Goal: Information Seeking & Learning: Learn about a topic

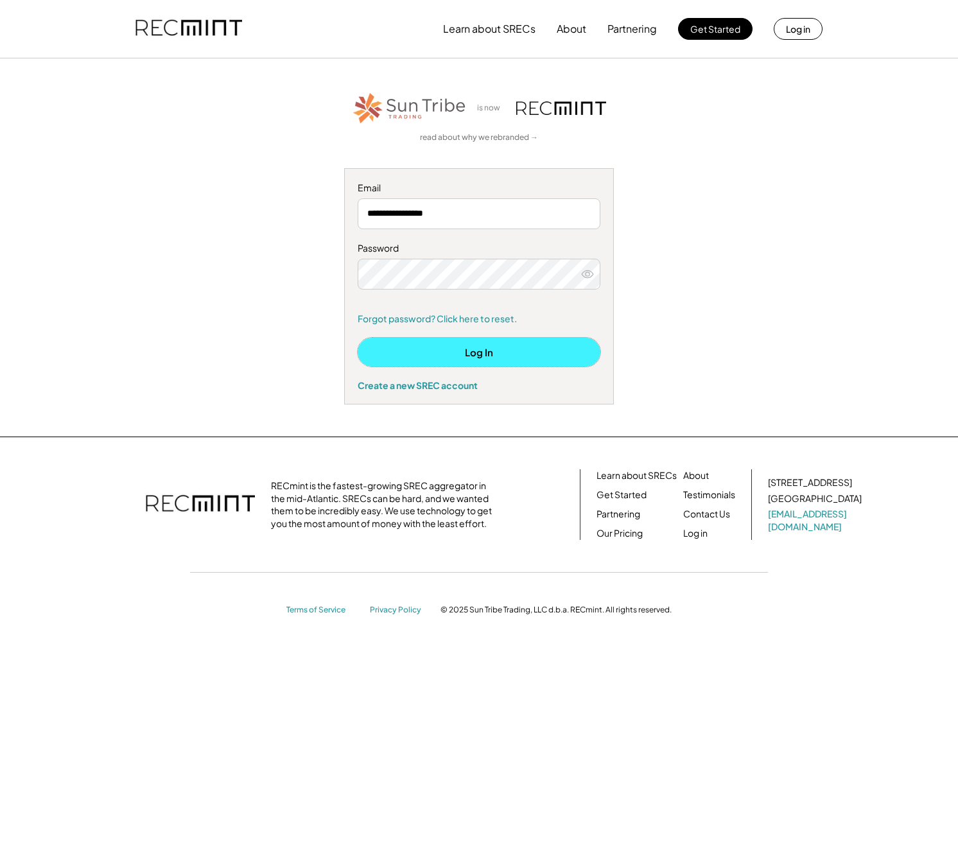
click at [556, 343] on button "Log In" at bounding box center [479, 352] width 243 height 29
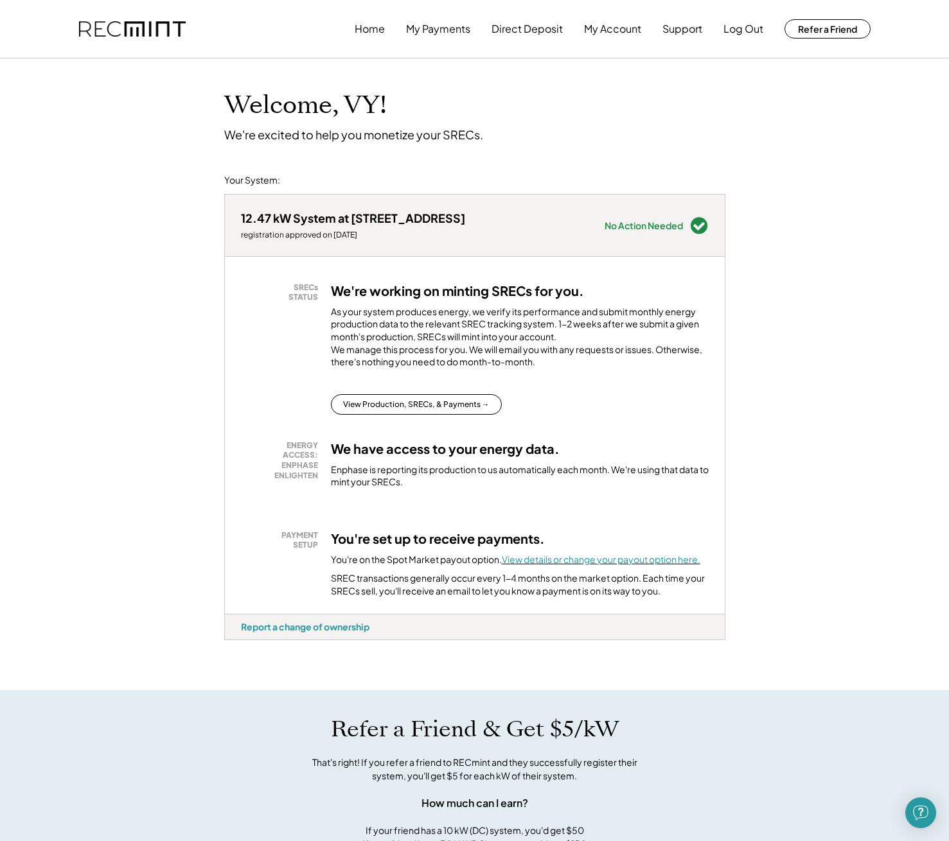
click at [606, 565] on font "View details or change your payout option here." at bounding box center [601, 560] width 198 height 12
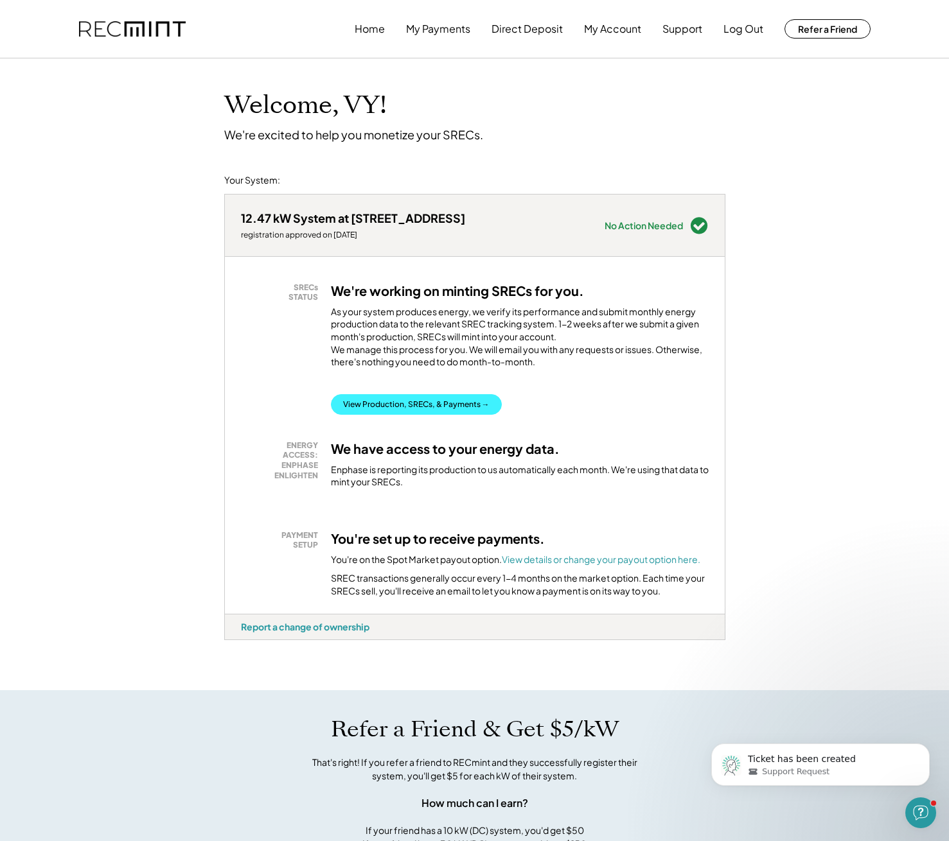
click at [455, 409] on button "View Production, SRECs, & Payments →" at bounding box center [416, 404] width 171 height 21
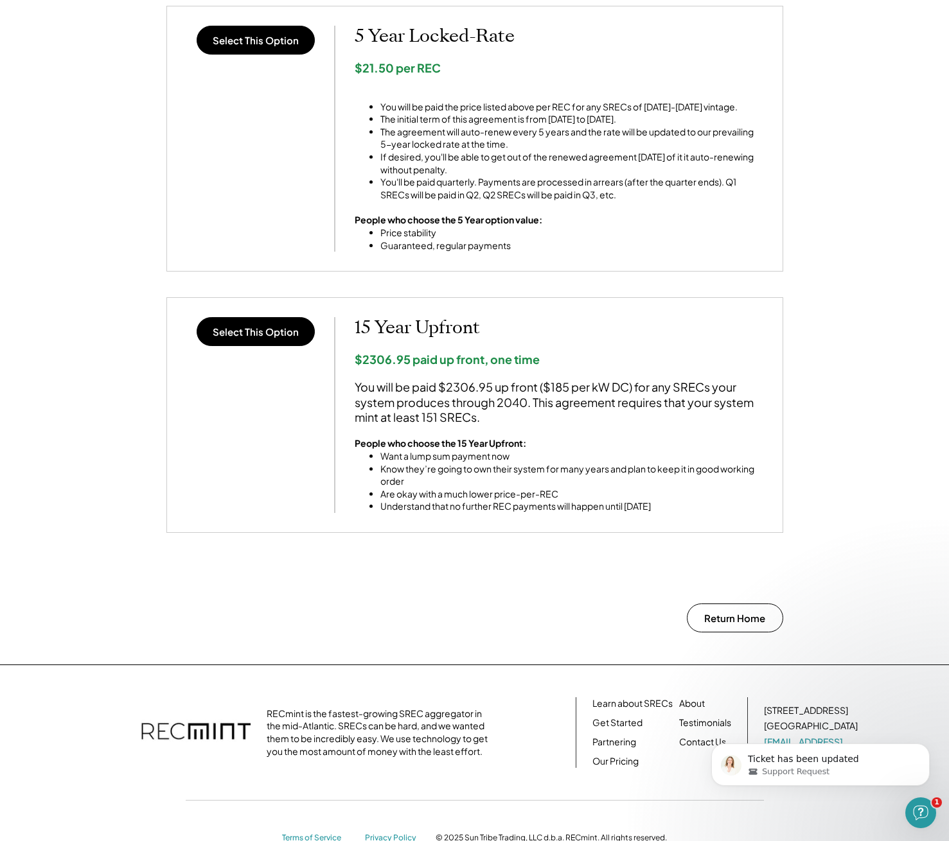
scroll to position [900, 0]
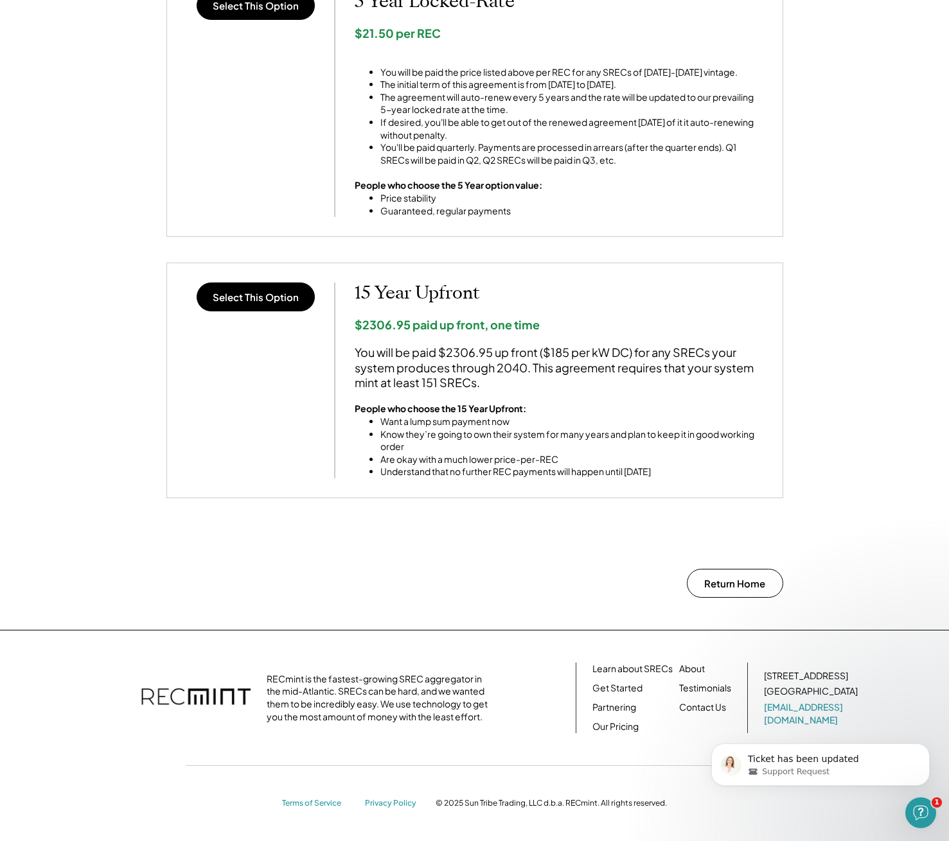
drag, startPoint x: 850, startPoint y: 715, endPoint x: 755, endPoint y: 713, distance: 95.1
click at [755, 713] on div "Ticket has been updated Support Request" at bounding box center [820, 706] width 236 height 161
drag, startPoint x: 859, startPoint y: 718, endPoint x: 767, endPoint y: 707, distance: 92.6
click at [767, 707] on div "Ticket has been updated Support Request" at bounding box center [820, 706] width 236 height 161
drag, startPoint x: 740, startPoint y: 719, endPoint x: 910, endPoint y: 743, distance: 171.1
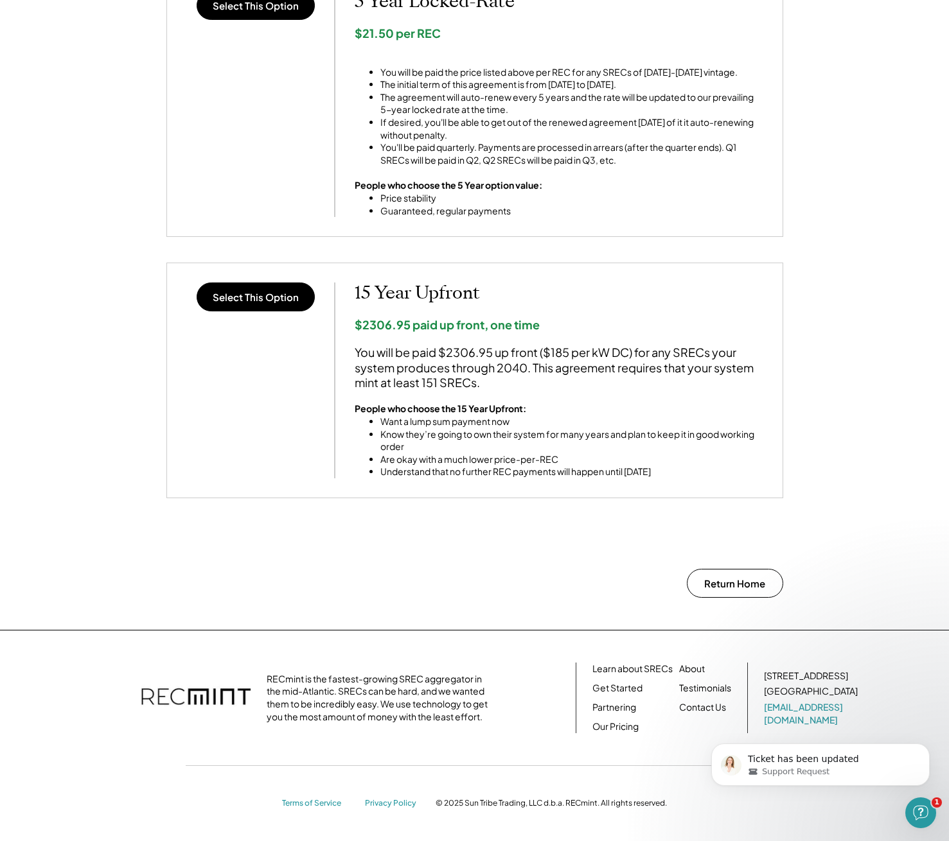
click at [877, 726] on div "Ticket has been updated Support Request" at bounding box center [820, 706] width 236 height 161
click at [920, 804] on icon "Open Intercom Messenger" at bounding box center [918, 811] width 21 height 21
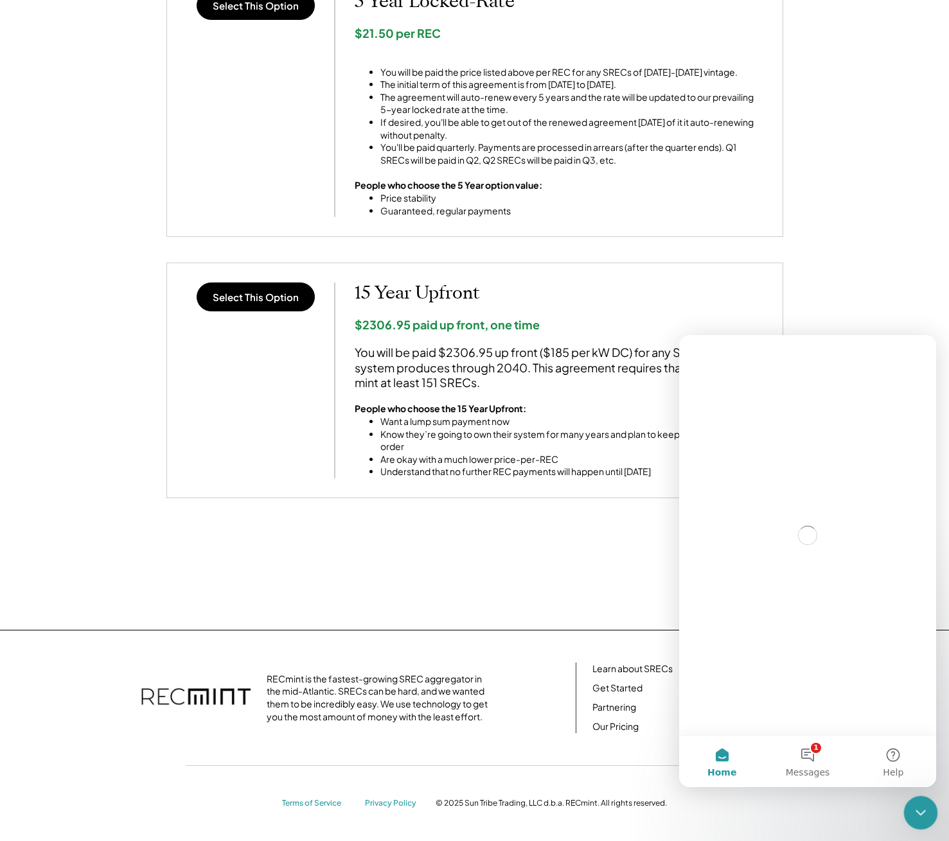
scroll to position [0, 0]
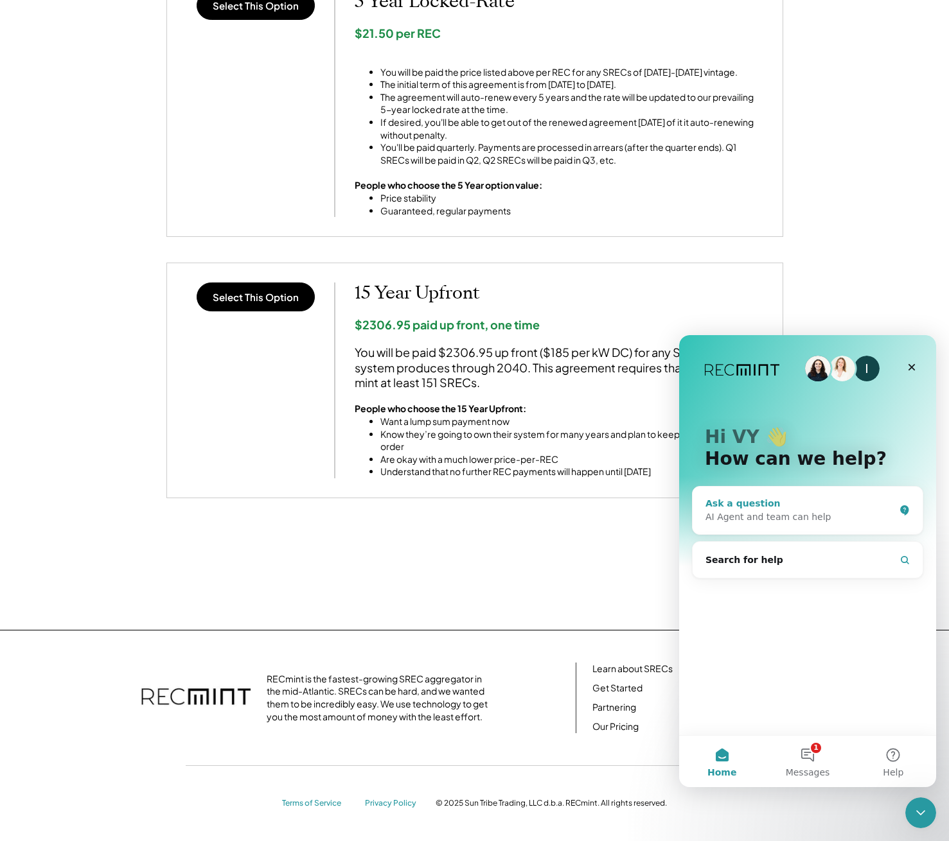
click at [766, 506] on div "Ask a question" at bounding box center [799, 503] width 189 height 13
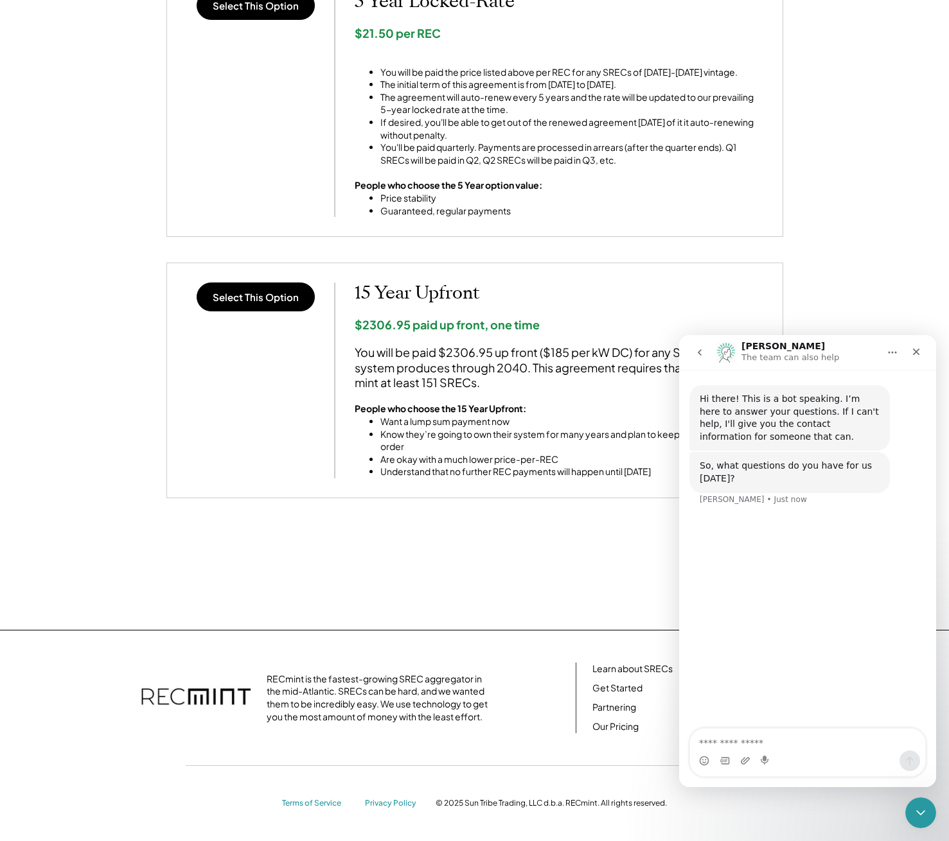
click at [826, 732] on textarea "Ask a question…" at bounding box center [807, 740] width 235 height 22
type textarea "**********"
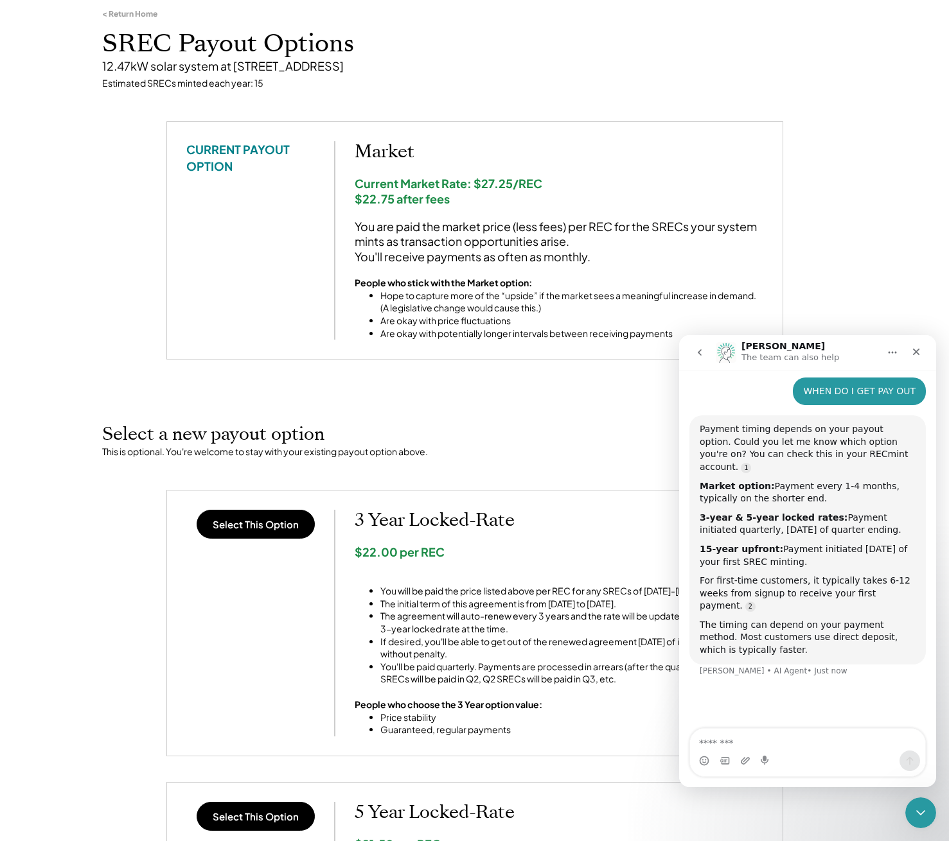
scroll to position [91, 0]
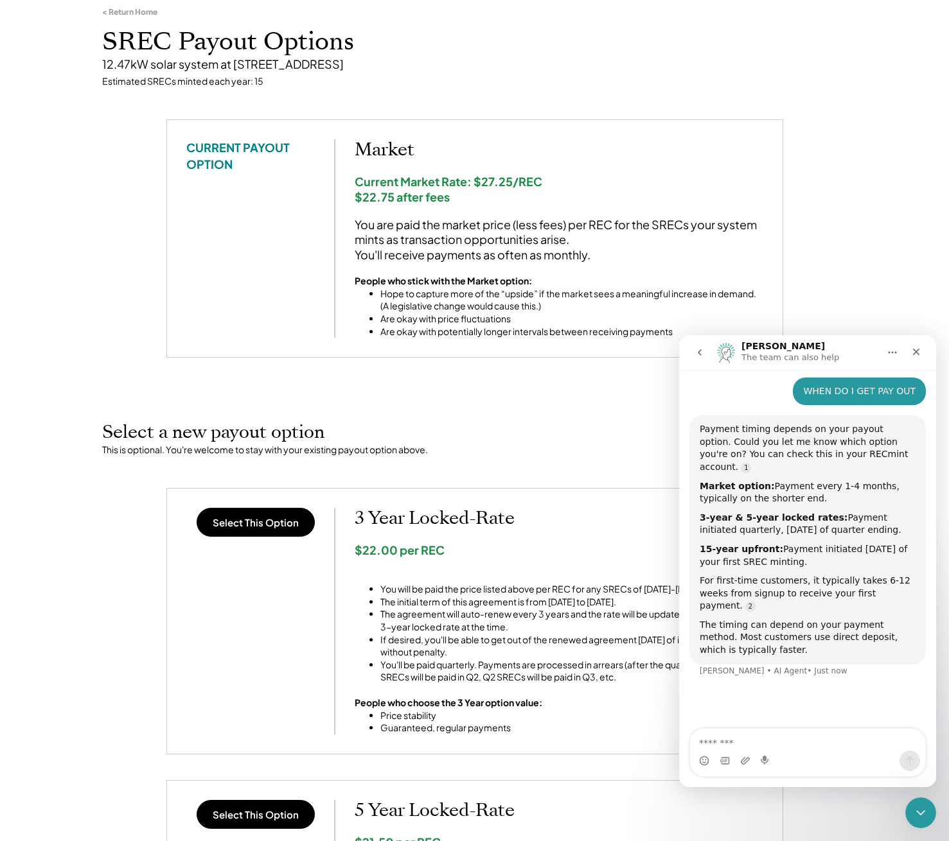
click at [835, 756] on div "Intercom messenger" at bounding box center [807, 761] width 235 height 21
click at [831, 753] on div "Intercom messenger" at bounding box center [807, 761] width 235 height 21
click at [899, 737] on textarea "Message…" at bounding box center [807, 740] width 235 height 22
type textarea "**********"
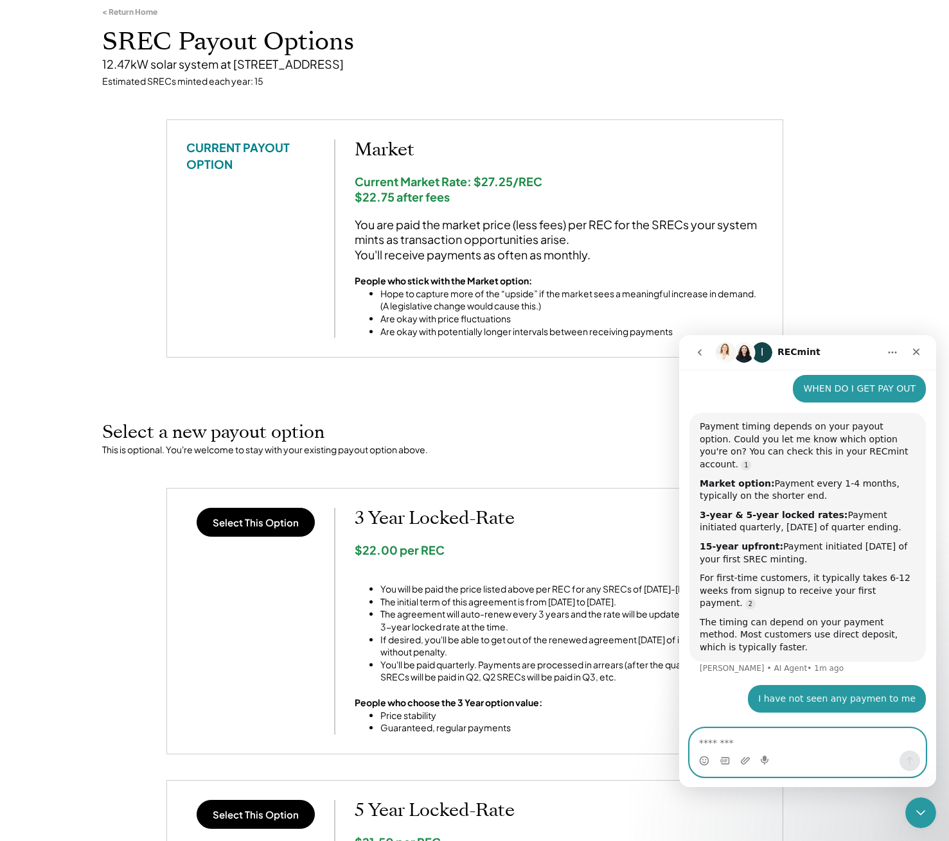
scroll to position [124, 0]
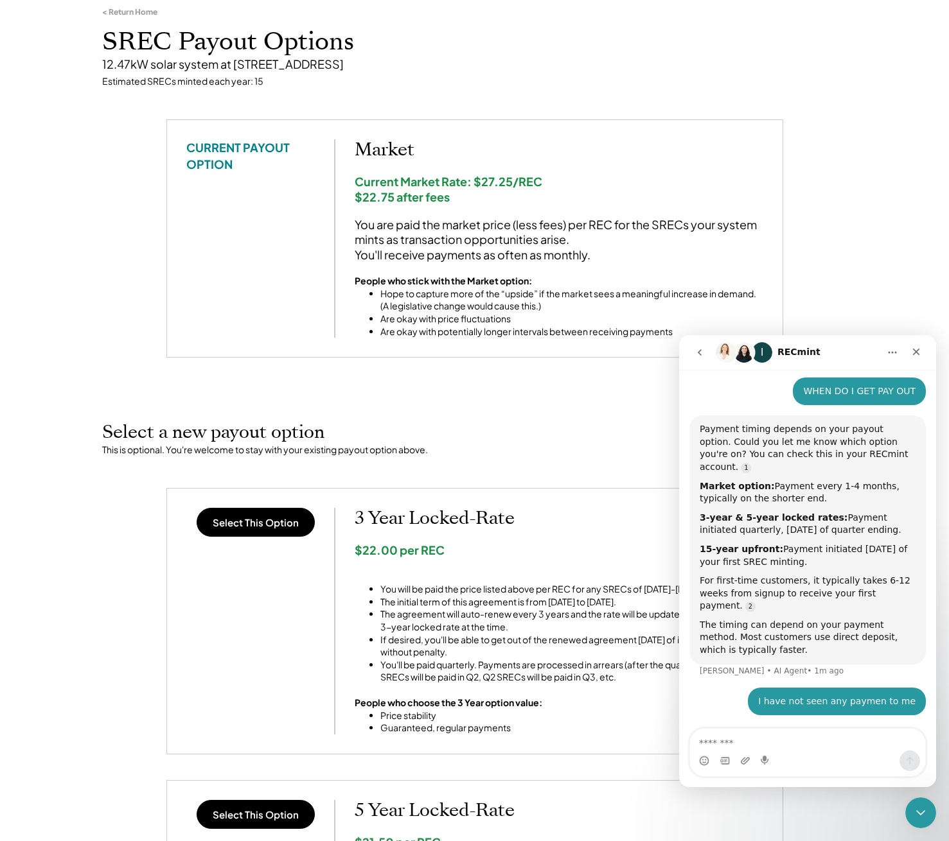
click at [885, 354] on button "Home" at bounding box center [892, 352] width 24 height 24
click at [850, 216] on div "< Return Home SREC Payout Options 12.47kW solar system at 6450 Holyoke Dr, Anna…" at bounding box center [474, 707] width 949 height 1465
click at [904, 810] on div "< Return Home SREC Payout Options 12.47kW solar system at 6450 Holyoke Dr, Anna…" at bounding box center [474, 707] width 949 height 1465
drag, startPoint x: 907, startPoint y: 810, endPoint x: 1756, endPoint y: 1517, distance: 1104.7
click at [904, 809] on div "Close Intercom Messenger" at bounding box center [918, 811] width 31 height 31
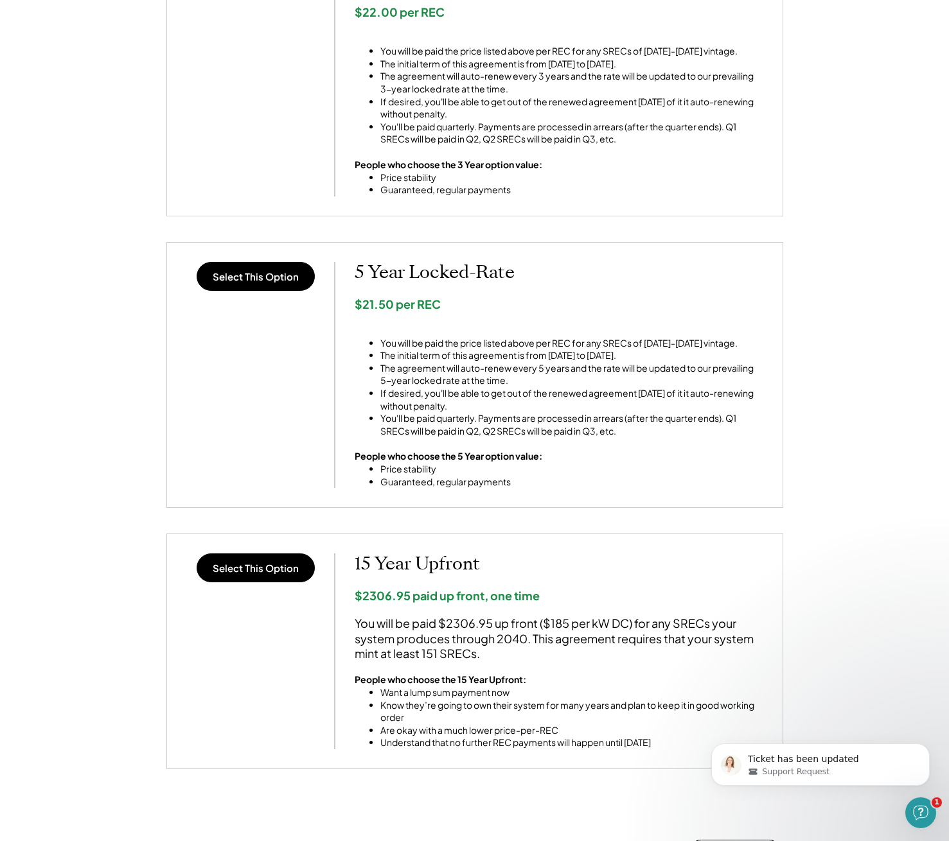
scroll to position [900, 0]
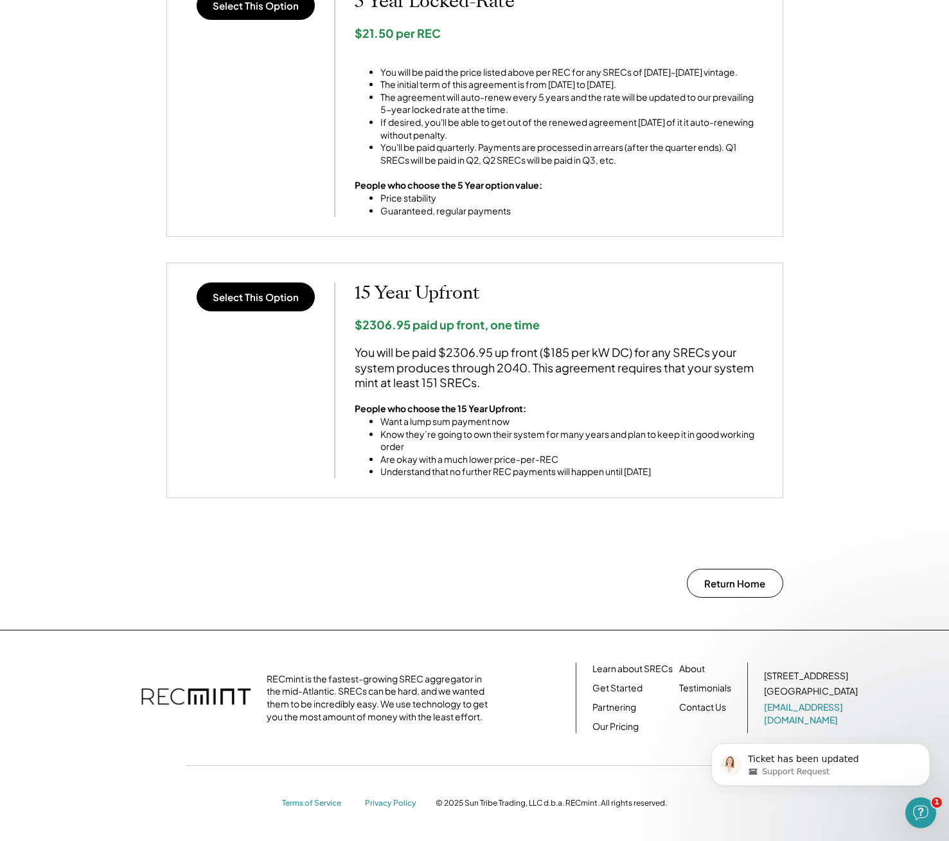
drag, startPoint x: 753, startPoint y: 713, endPoint x: 874, endPoint y: 717, distance: 120.8
click at [874, 717] on div "Ticket has been updated Support Request" at bounding box center [820, 706] width 236 height 161
click at [937, 805] on span "1" at bounding box center [939, 802] width 12 height 12
click at [915, 813] on icon "Open Intercom Messenger" at bounding box center [918, 811] width 9 height 10
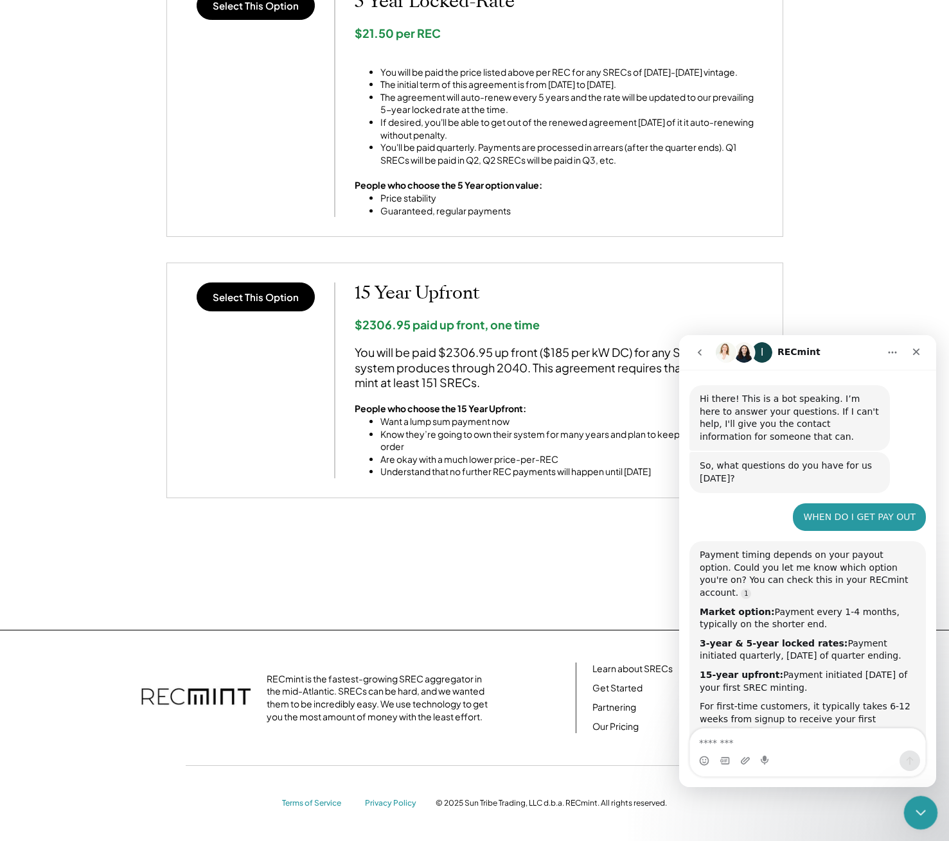
scroll to position [89, 0]
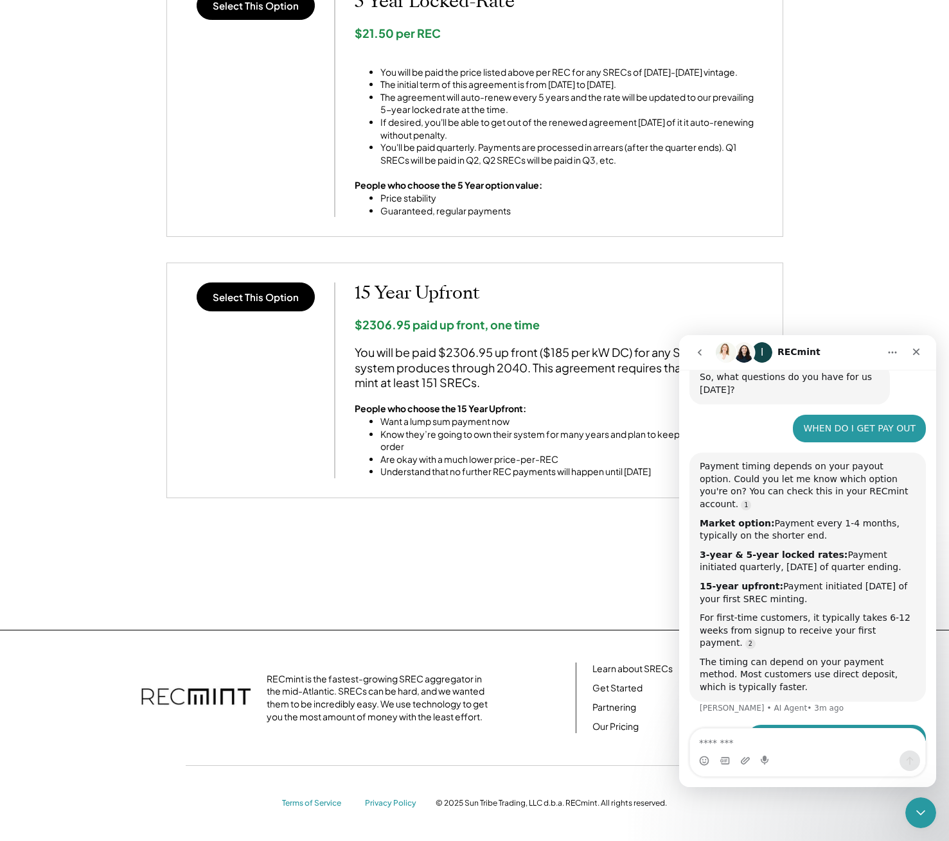
click at [780, 739] on textarea "Message…" at bounding box center [807, 740] width 235 height 22
type textarea "*"
type textarea "*****"
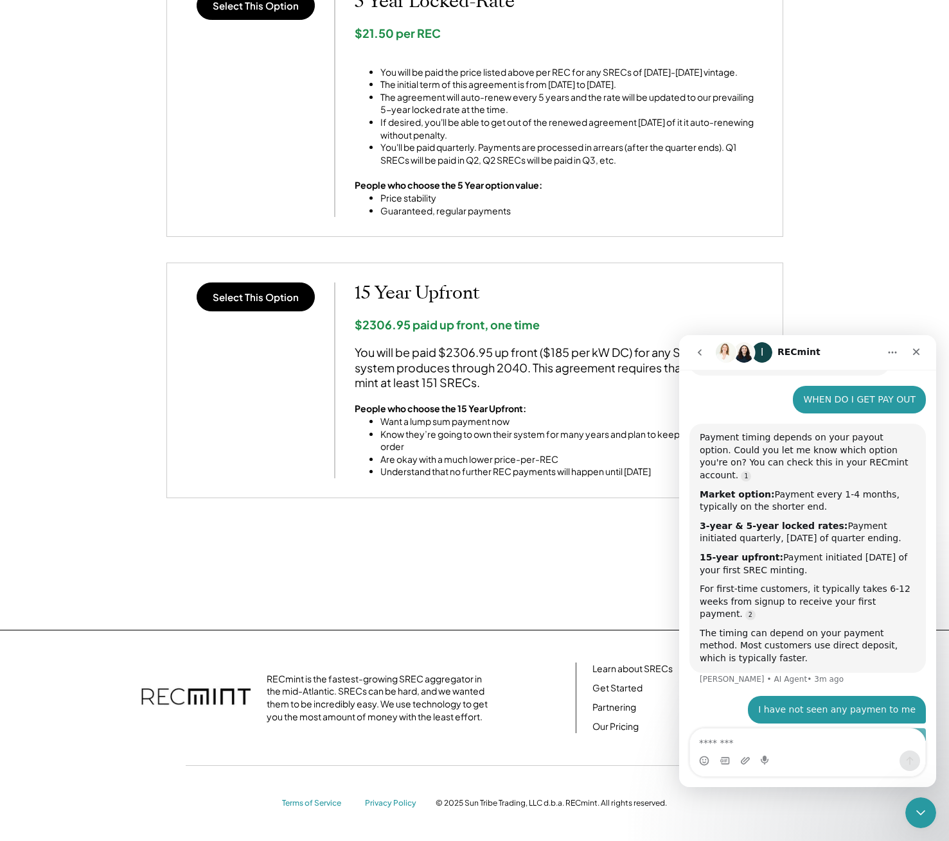
scroll to position [118, 0]
drag, startPoint x: 355, startPoint y: 615, endPoint x: 334, endPoint y: 655, distance: 44.2
click at [355, 615] on div "select a different payout option Return Home" at bounding box center [475, 593] width 642 height 74
click at [696, 353] on icon "go back" at bounding box center [699, 352] width 10 height 10
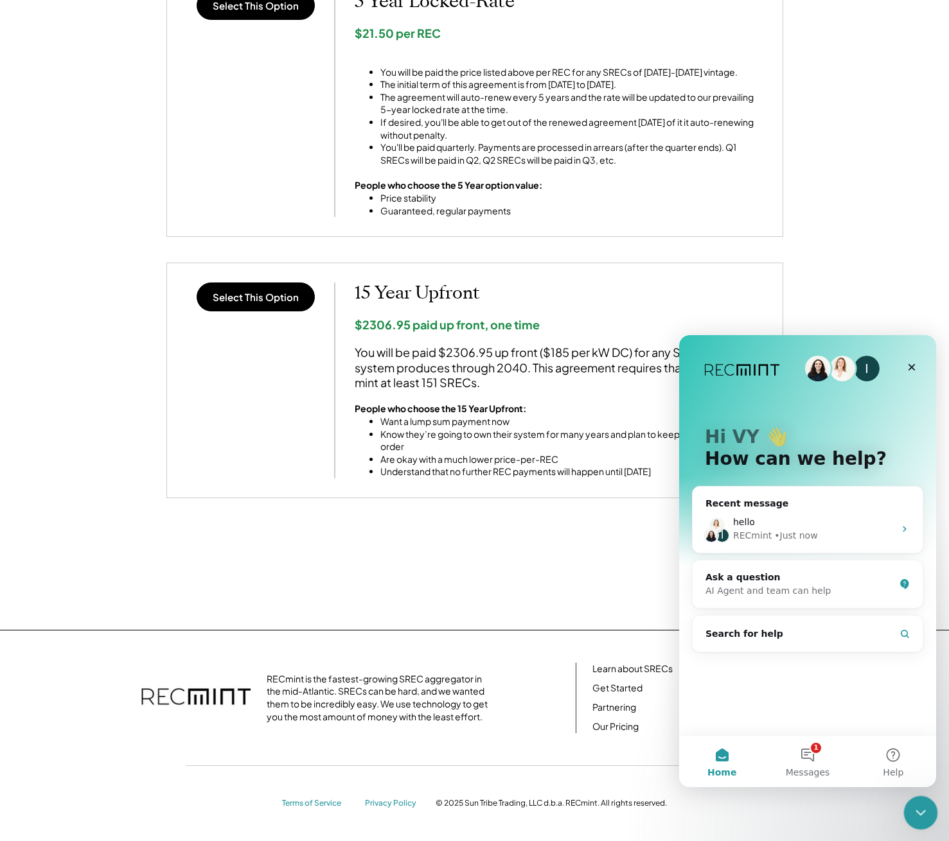
click at [924, 814] on icon "Close Intercom Messenger" at bounding box center [918, 811] width 15 height 15
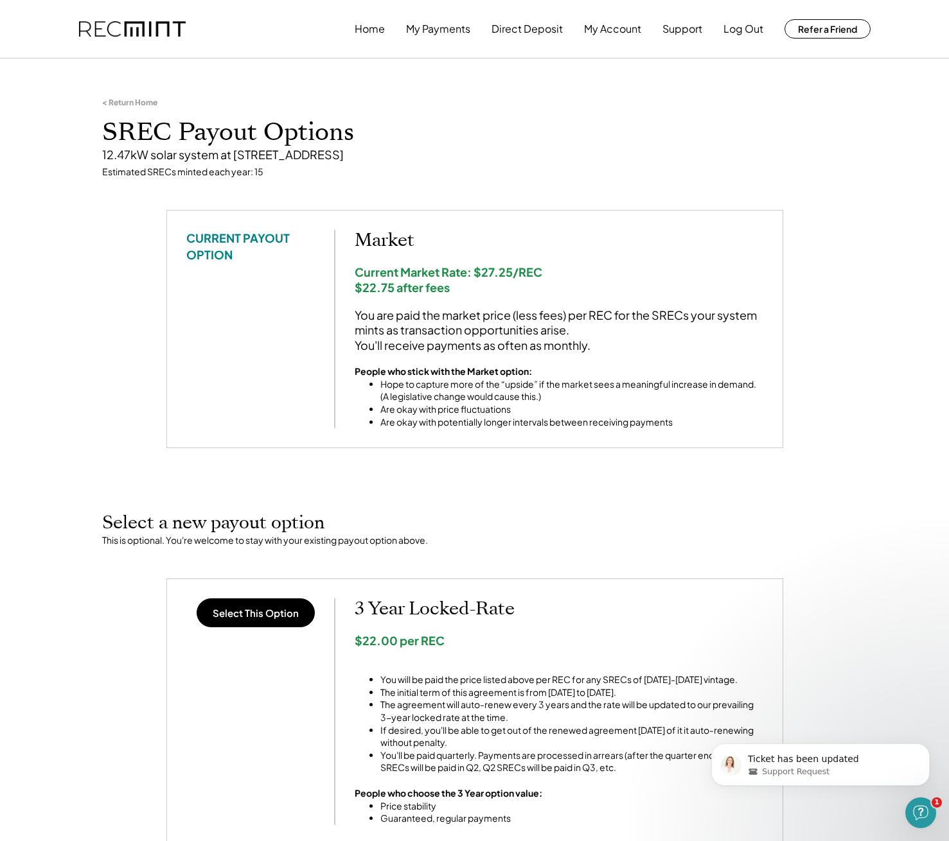
drag, startPoint x: 442, startPoint y: 111, endPoint x: 400, endPoint y: 123, distance: 43.5
click at [371, 118] on div "< Return Home SREC Payout Options 12.47kW solar system at 6450 Holyoke Dr, Anna…" at bounding box center [474, 138] width 771 height 145
drag, startPoint x: 429, startPoint y: 156, endPoint x: 3, endPoint y: 166, distance: 426.0
click at [83, 125] on div "< Return Home SREC Payout Options 12.47kW solar system at 6450 Holyoke Dr, Anna…" at bounding box center [474, 798] width 949 height 1465
copy div "SREC Payout Options 12.47kW solar system at 6450 Holyoke Dr, Annandale, VA"
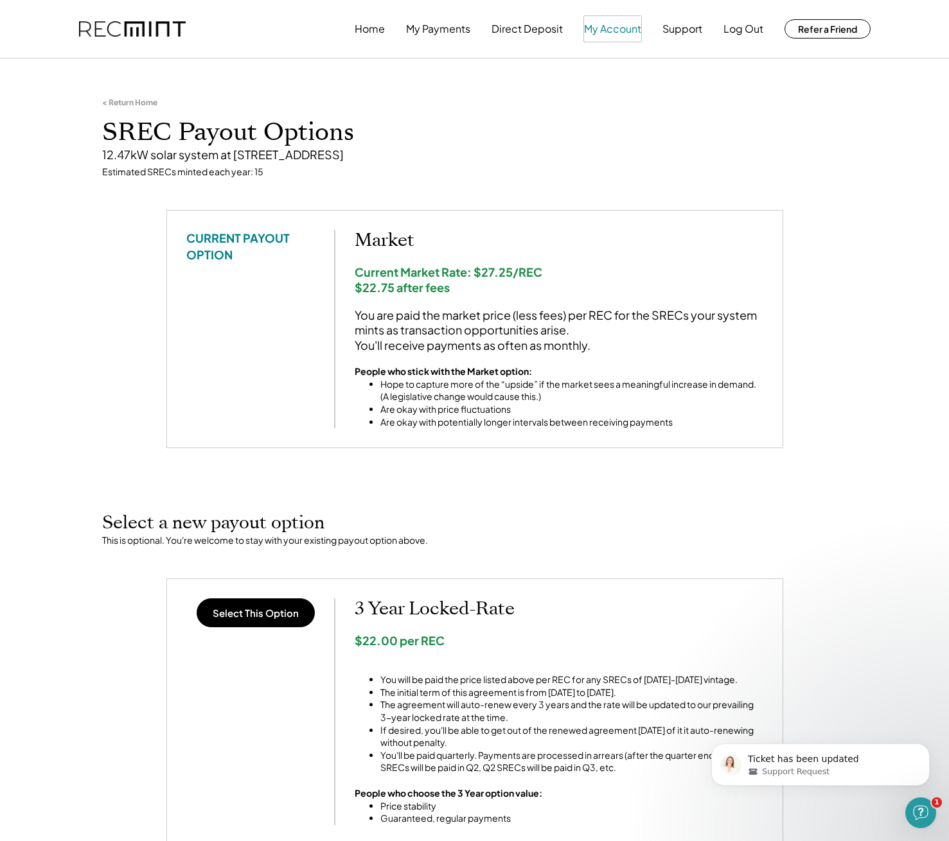
click at [623, 35] on button "My Account" at bounding box center [612, 29] width 57 height 26
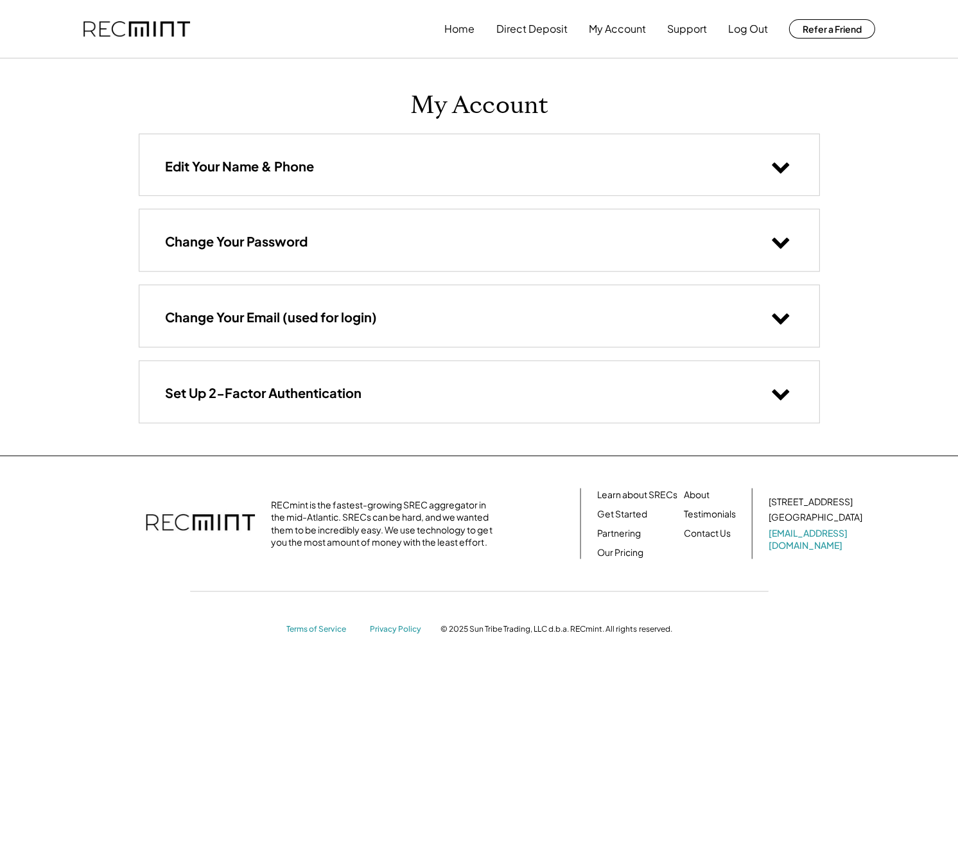
click at [525, 159] on div "Edit Your Name & Phone" at bounding box center [479, 164] width 680 height 61
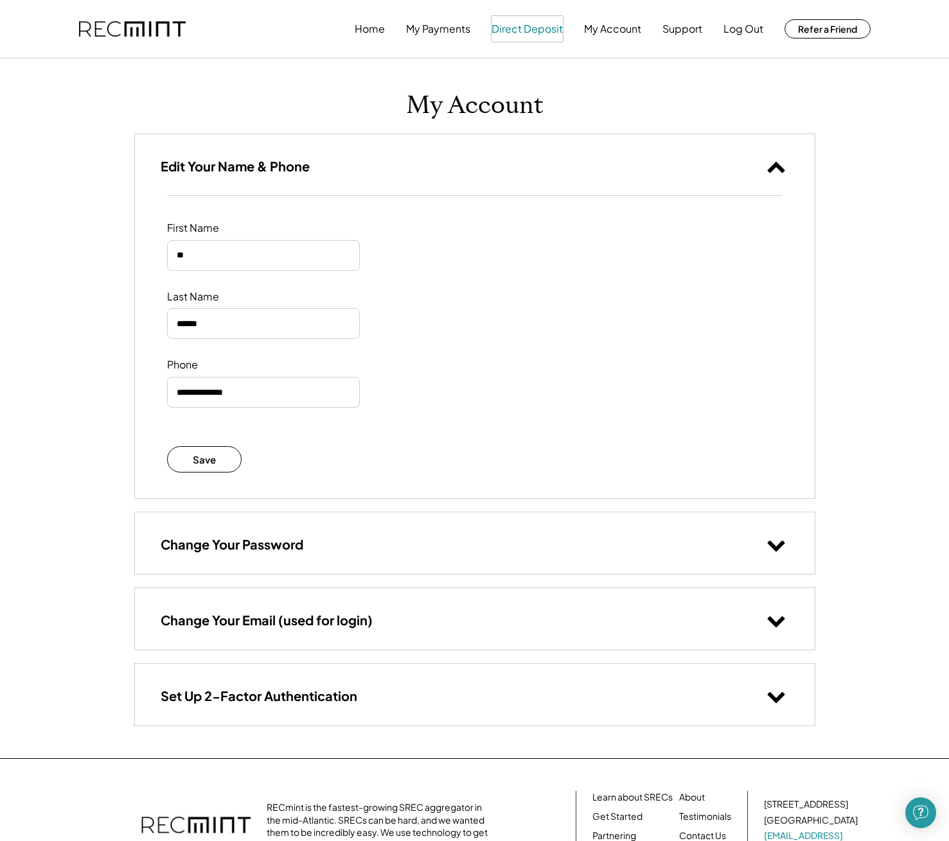
click at [525, 29] on button "Direct Deposit" at bounding box center [526, 29] width 71 height 26
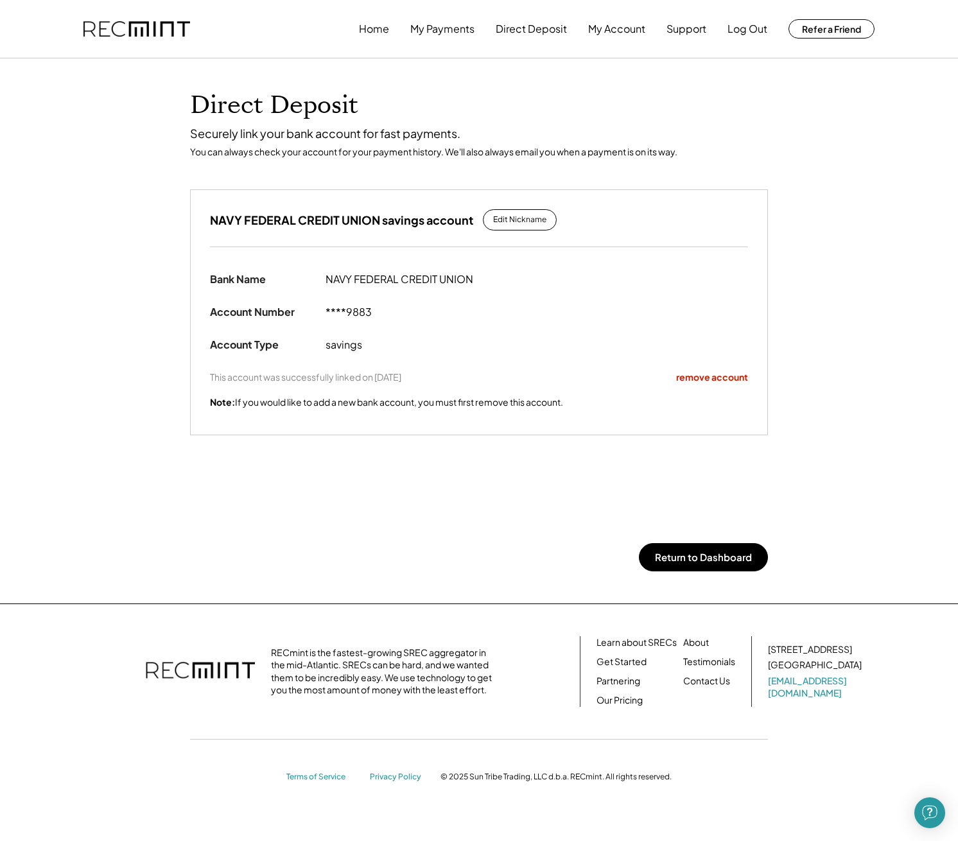
click at [777, 186] on div "Direct Deposit Securely link your bank account for fast payments. You can alway…" at bounding box center [479, 330] width 958 height 545
click at [445, 29] on button "My Payments" at bounding box center [442, 29] width 64 height 26
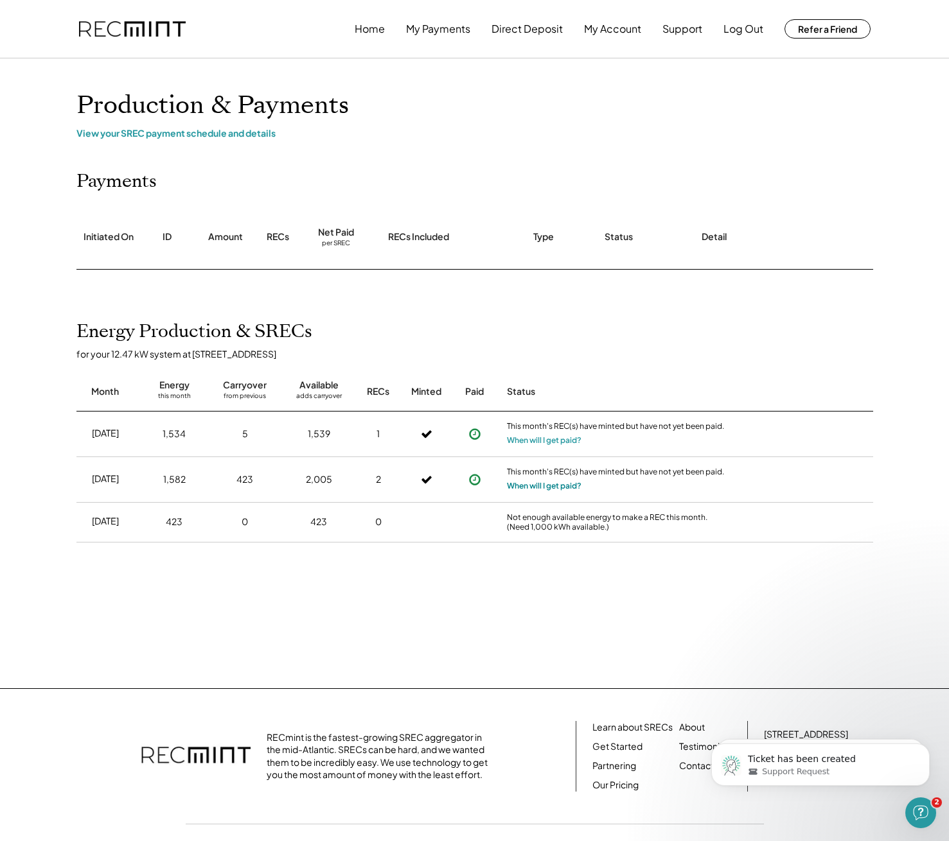
click at [540, 488] on button "When will I get paid?" at bounding box center [544, 486] width 75 height 13
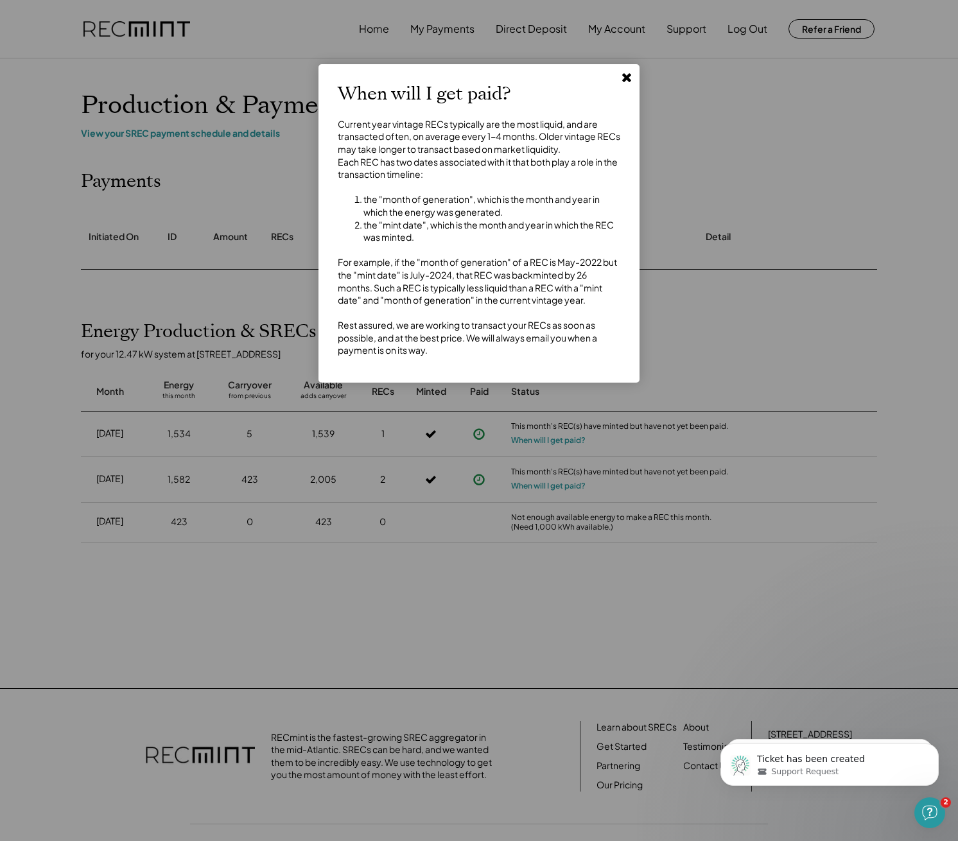
click at [509, 258] on div "Current year vintage RECs typically are the most liquid, and are transacted oft…" at bounding box center [479, 237] width 283 height 239
drag, startPoint x: 339, startPoint y: 292, endPoint x: 461, endPoint y: 294, distance: 122.1
click at [461, 294] on div "Current year vintage RECs typically are the most liquid, and are transacted oft…" at bounding box center [479, 237] width 283 height 239
click at [396, 283] on div "Current year vintage RECs typically are the most liquid, and are transacted oft…" at bounding box center [479, 237] width 283 height 239
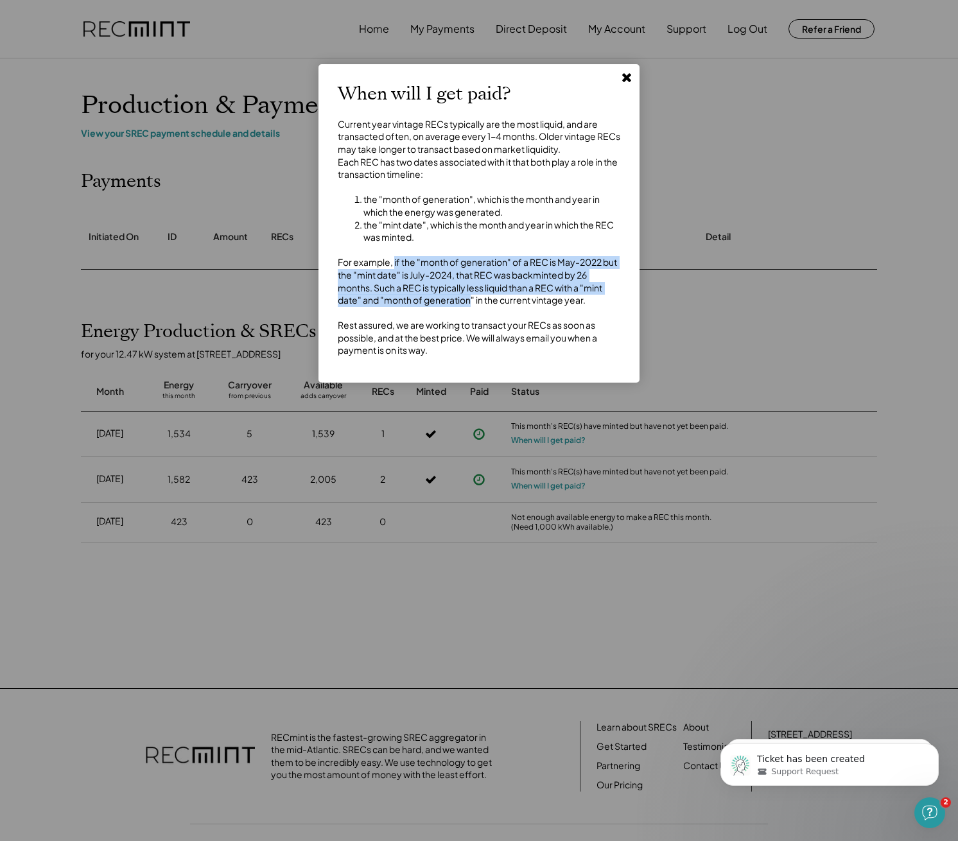
drag, startPoint x: 395, startPoint y: 281, endPoint x: 437, endPoint y: 308, distance: 49.9
click at [437, 308] on div "Current year vintage RECs typically are the most liquid, and are transacted oft…" at bounding box center [479, 237] width 283 height 239
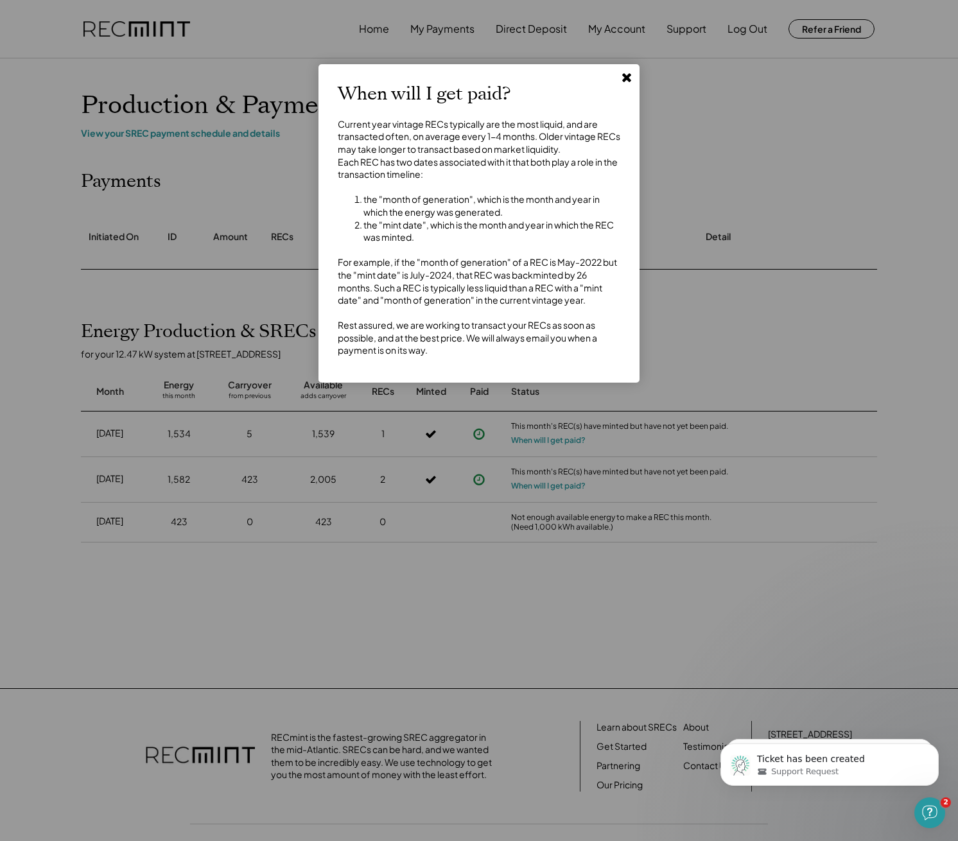
click at [361, 228] on ol "the "month of generation", which is the month and year in which the energy was …" at bounding box center [479, 218] width 283 height 50
click at [627, 75] on icon at bounding box center [626, 77] width 13 height 13
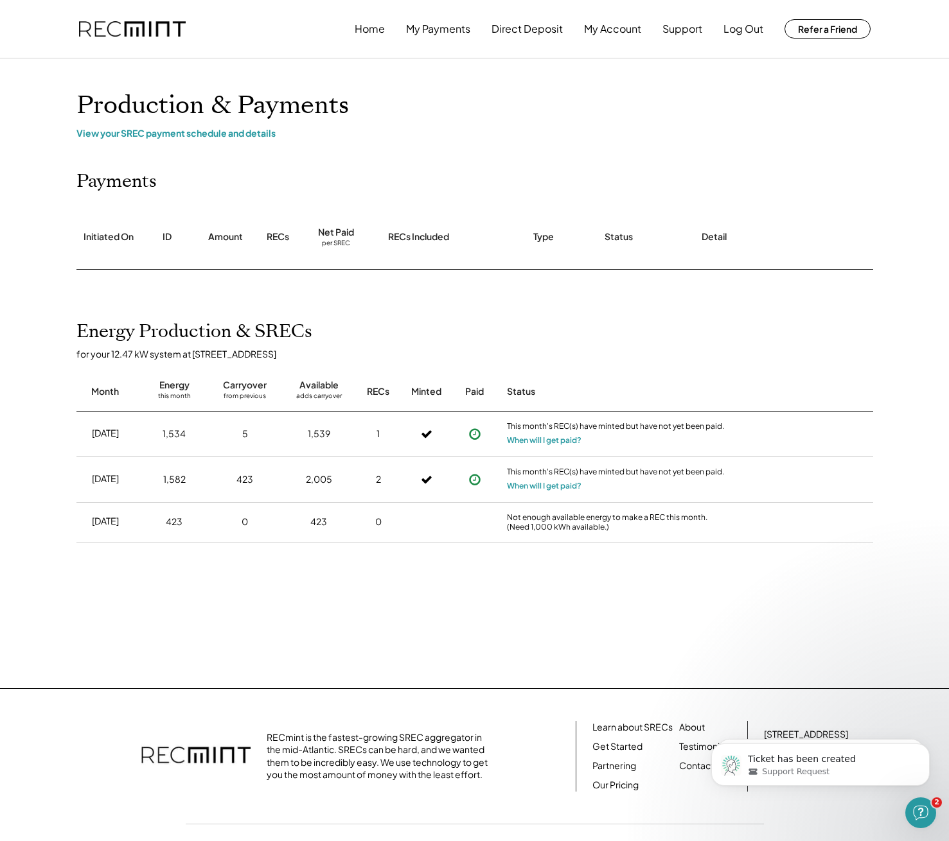
click at [477, 482] on icon at bounding box center [474, 479] width 13 height 13
click at [476, 479] on icon at bounding box center [474, 479] width 13 height 13
click at [929, 813] on div "Open Intercom Messenger" at bounding box center [918, 811] width 42 height 42
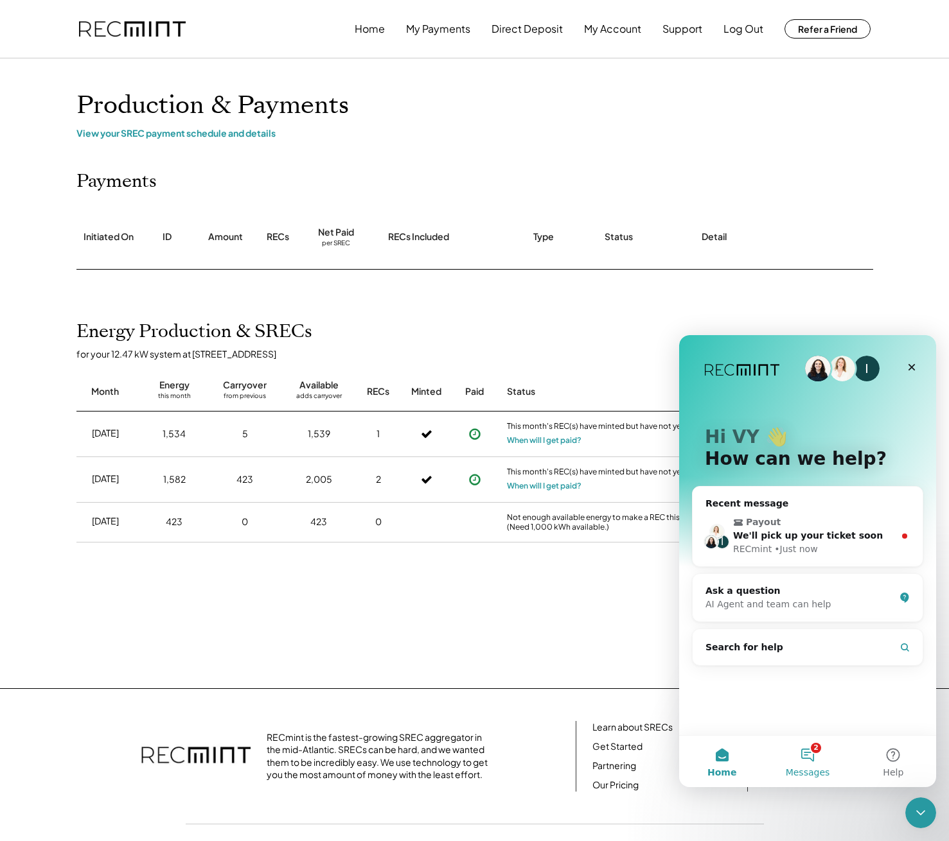
click at [810, 758] on button "2 Messages" at bounding box center [806, 761] width 85 height 51
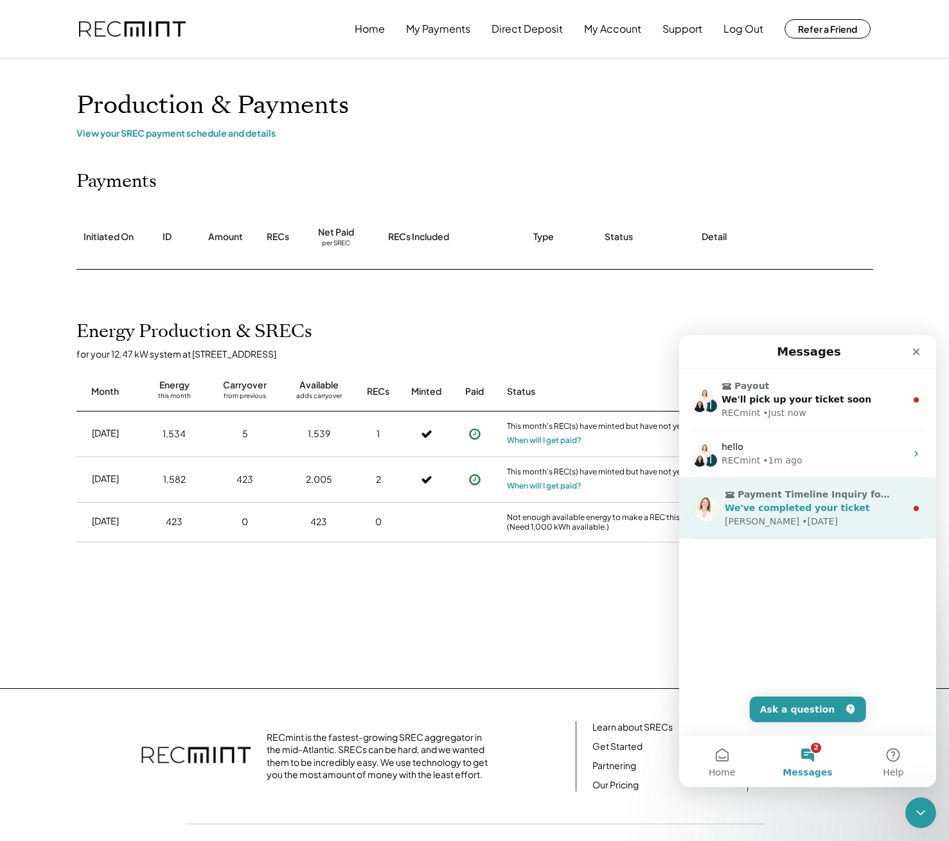
click at [807, 516] on div "Kathleen • 13w ago" at bounding box center [815, 521] width 181 height 13
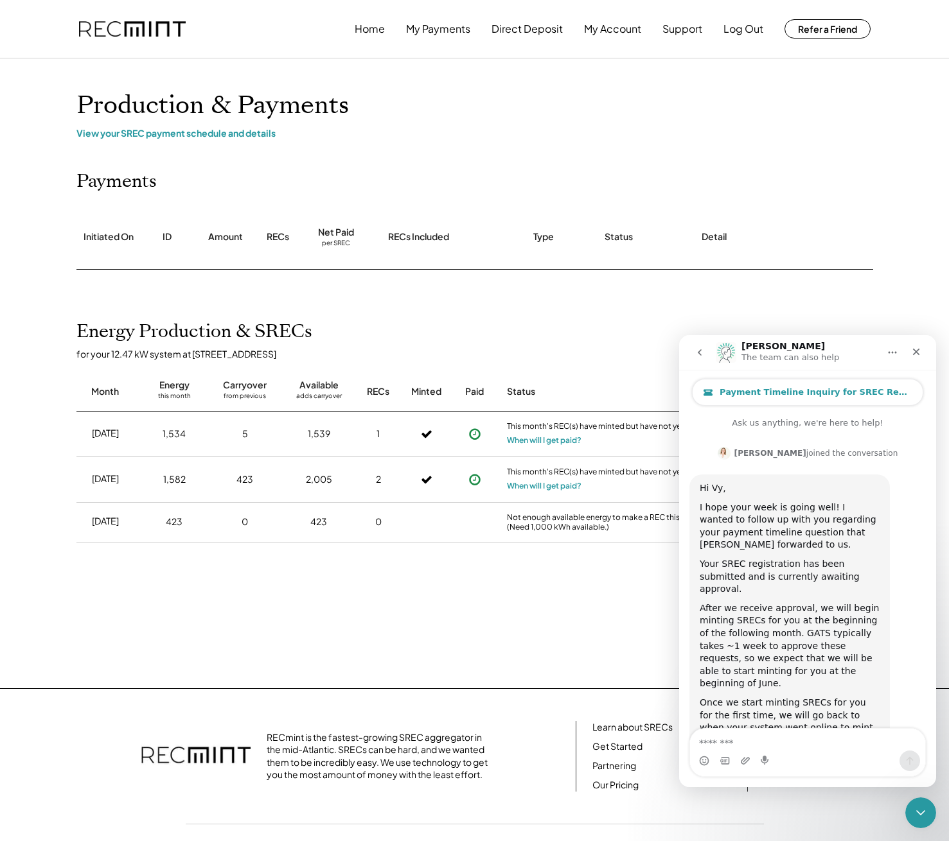
scroll to position [60, 0]
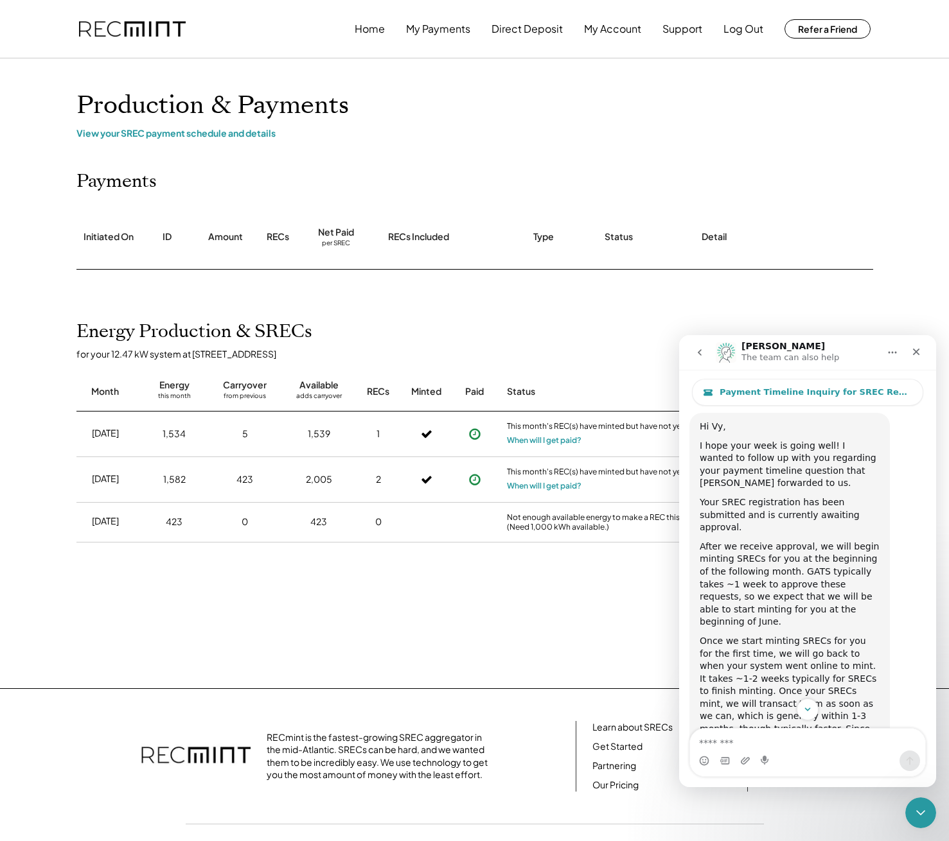
click at [700, 358] on button "go back" at bounding box center [699, 352] width 24 height 24
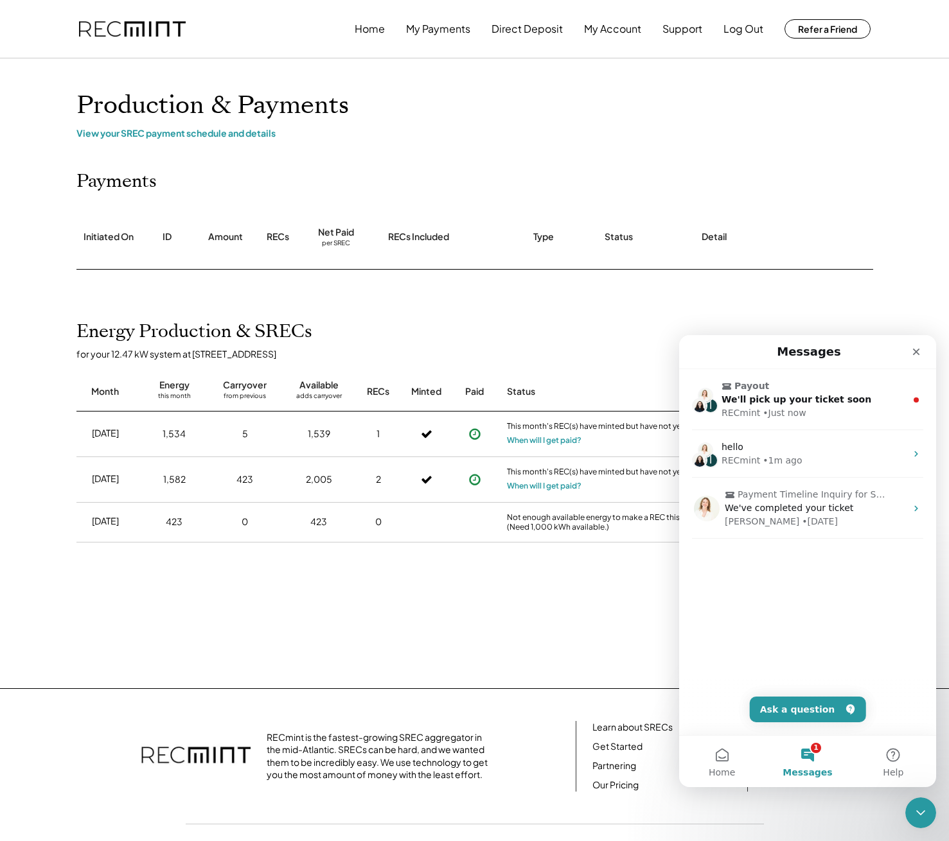
scroll to position [0, 0]
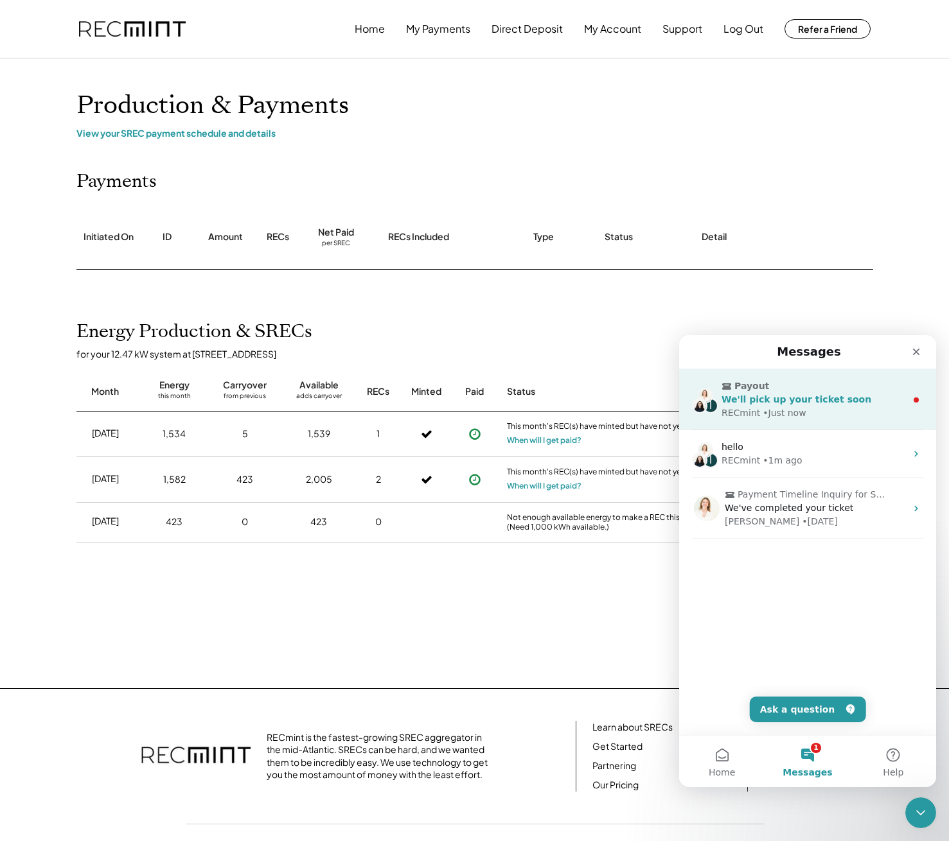
click at [776, 403] on span "We'll pick up your ticket soon" at bounding box center [796, 399] width 150 height 10
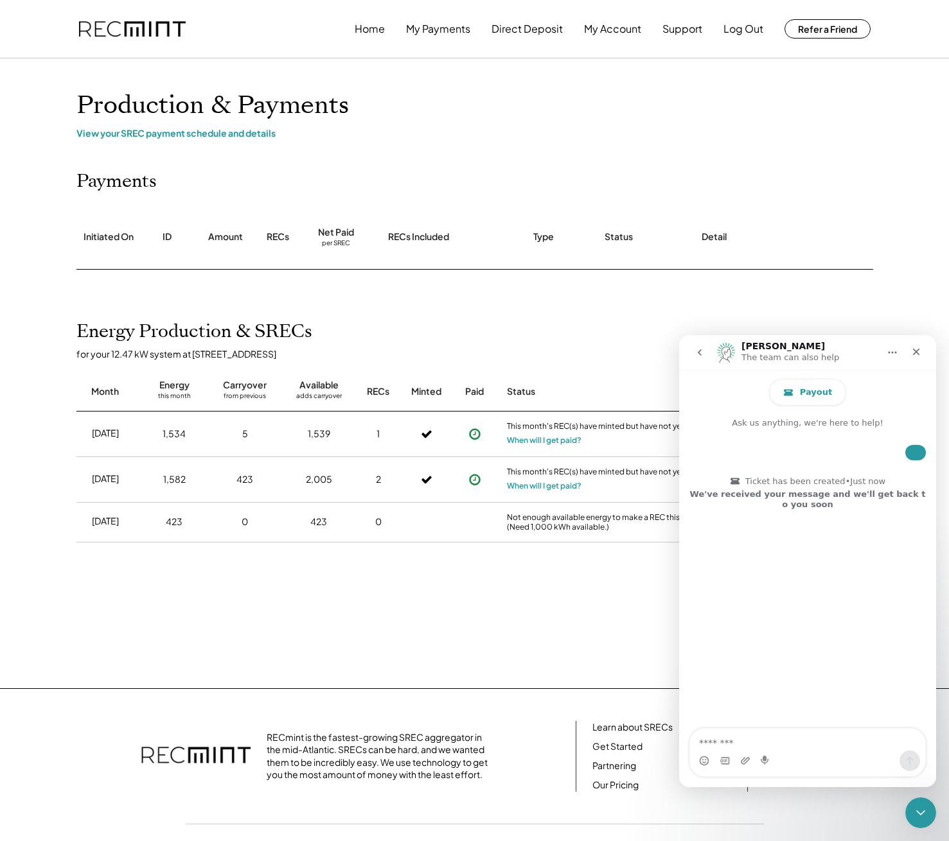
click at [449, 643] on div "Home My Payments Direct Deposit My Account Support Log Out Refer a Friend Produ…" at bounding box center [474, 450] width 949 height 900
click at [608, 629] on div "Energy Production & SRECs for your 12.47 kW system at 6450 Holyoke Dr Month Ene…" at bounding box center [475, 478] width 822 height 315
click at [919, 349] on icon "Close" at bounding box center [916, 352] width 7 height 7
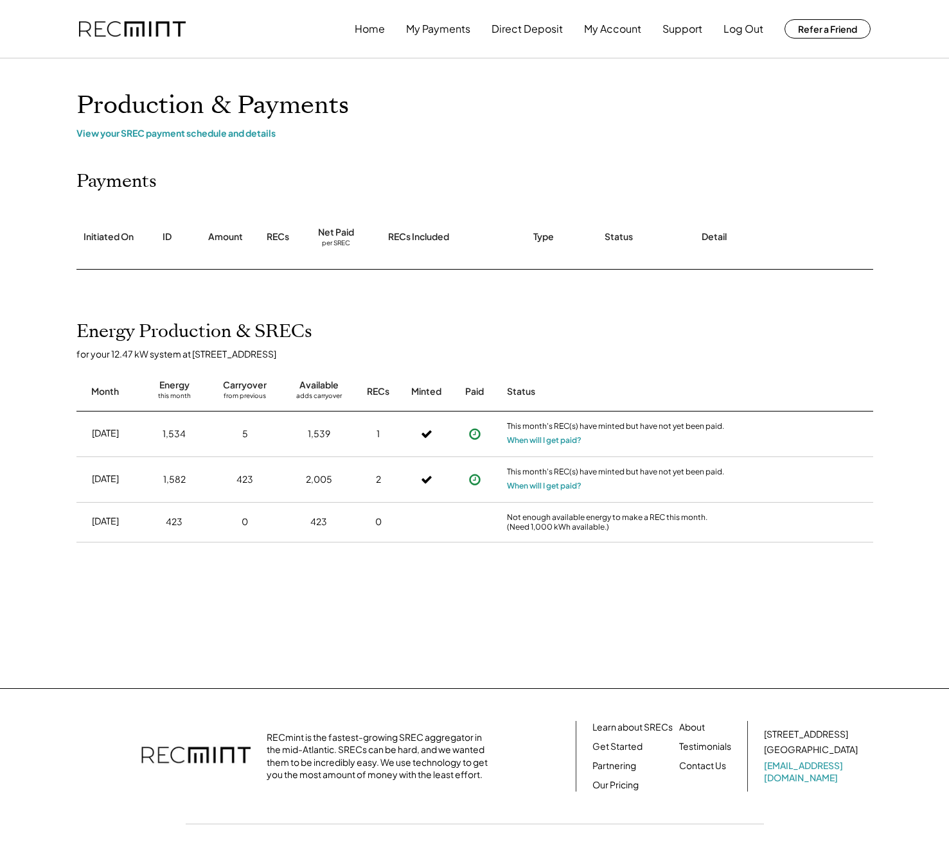
click at [157, 263] on div "ID" at bounding box center [167, 238] width 52 height 64
